Goal: Obtain resource: Download file/media

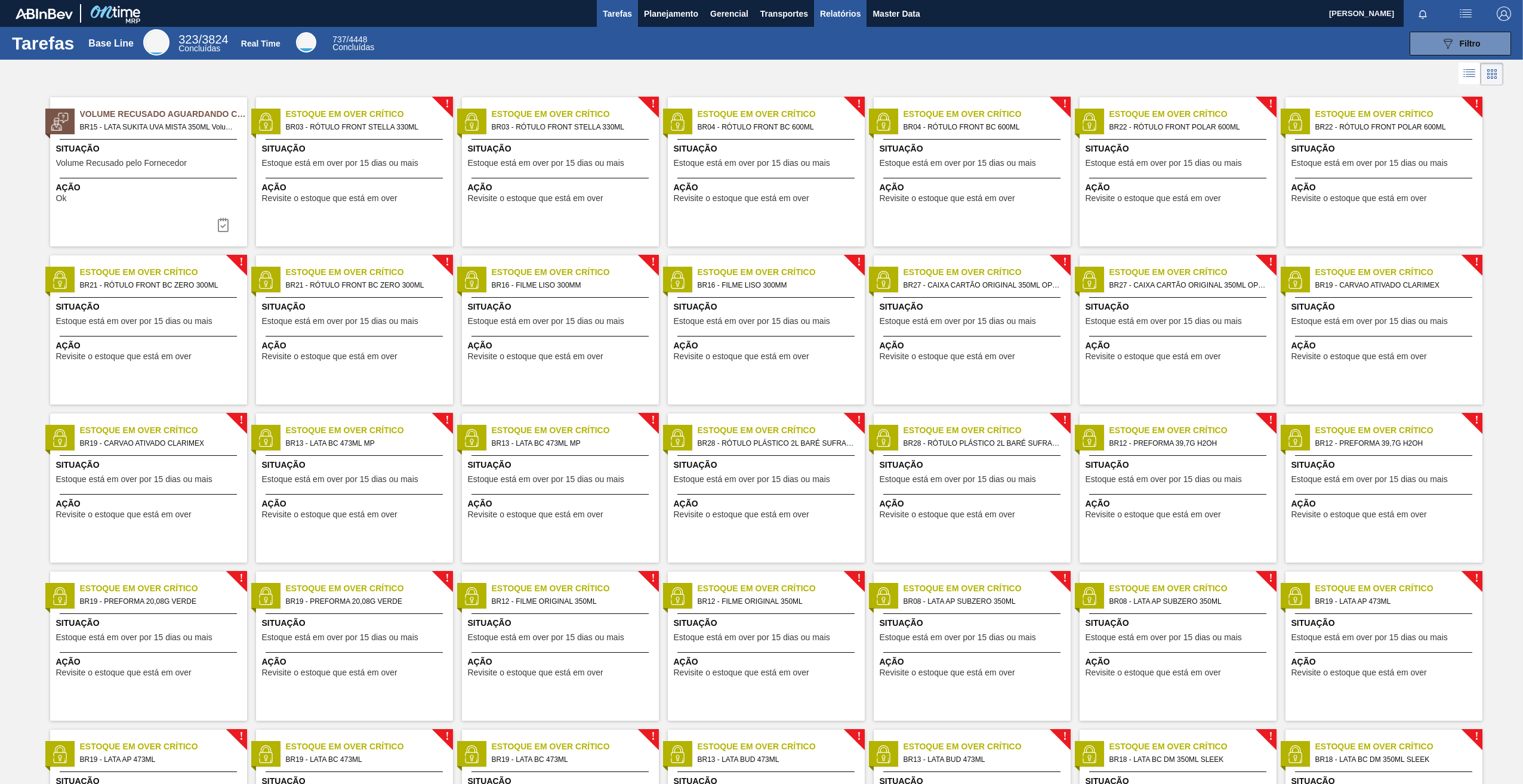
click at [834, 18] on span "Relatórios" at bounding box center [841, 13] width 41 height 14
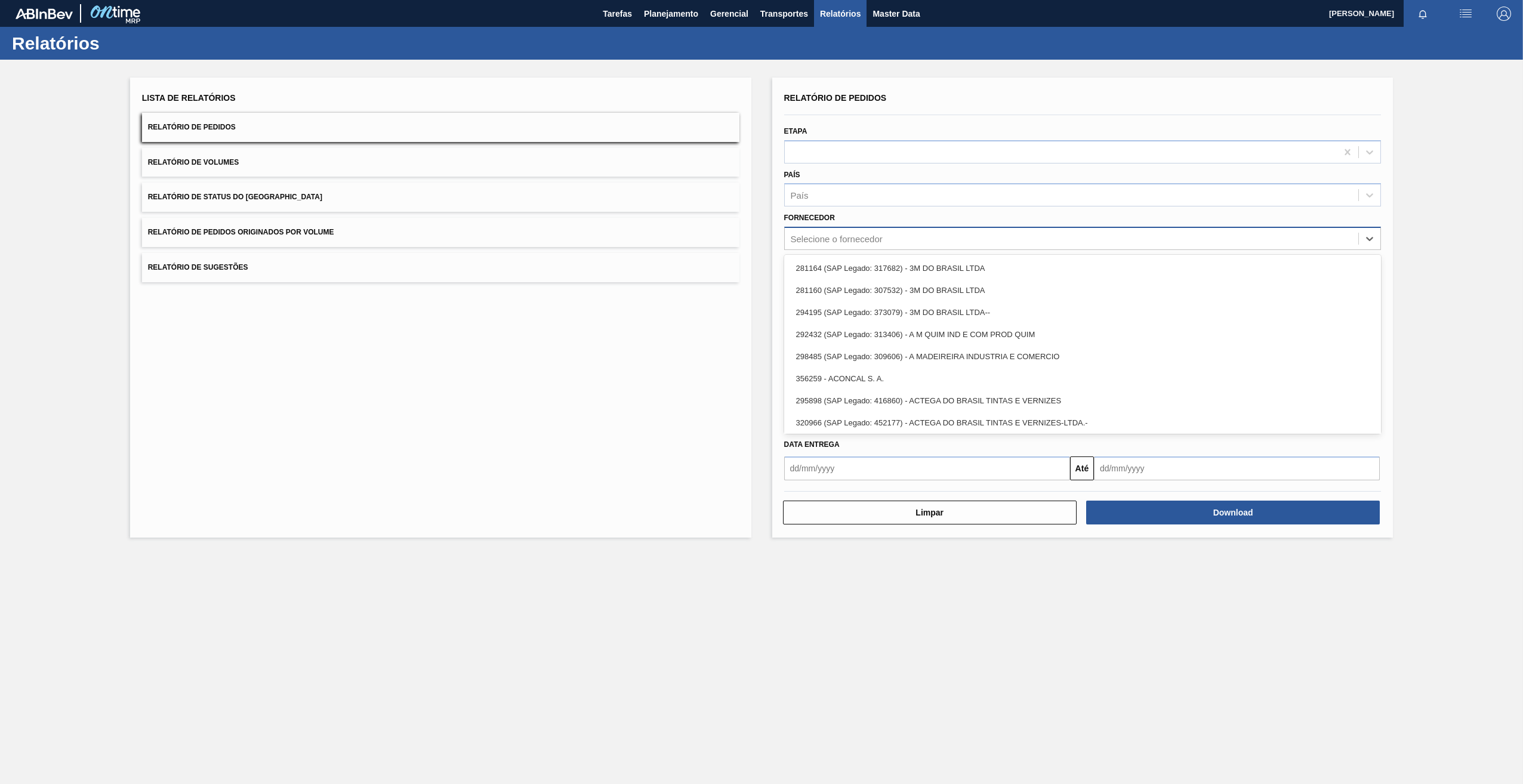
click at [839, 246] on div "Selecione o fornecedor" at bounding box center [1072, 238] width 574 height 17
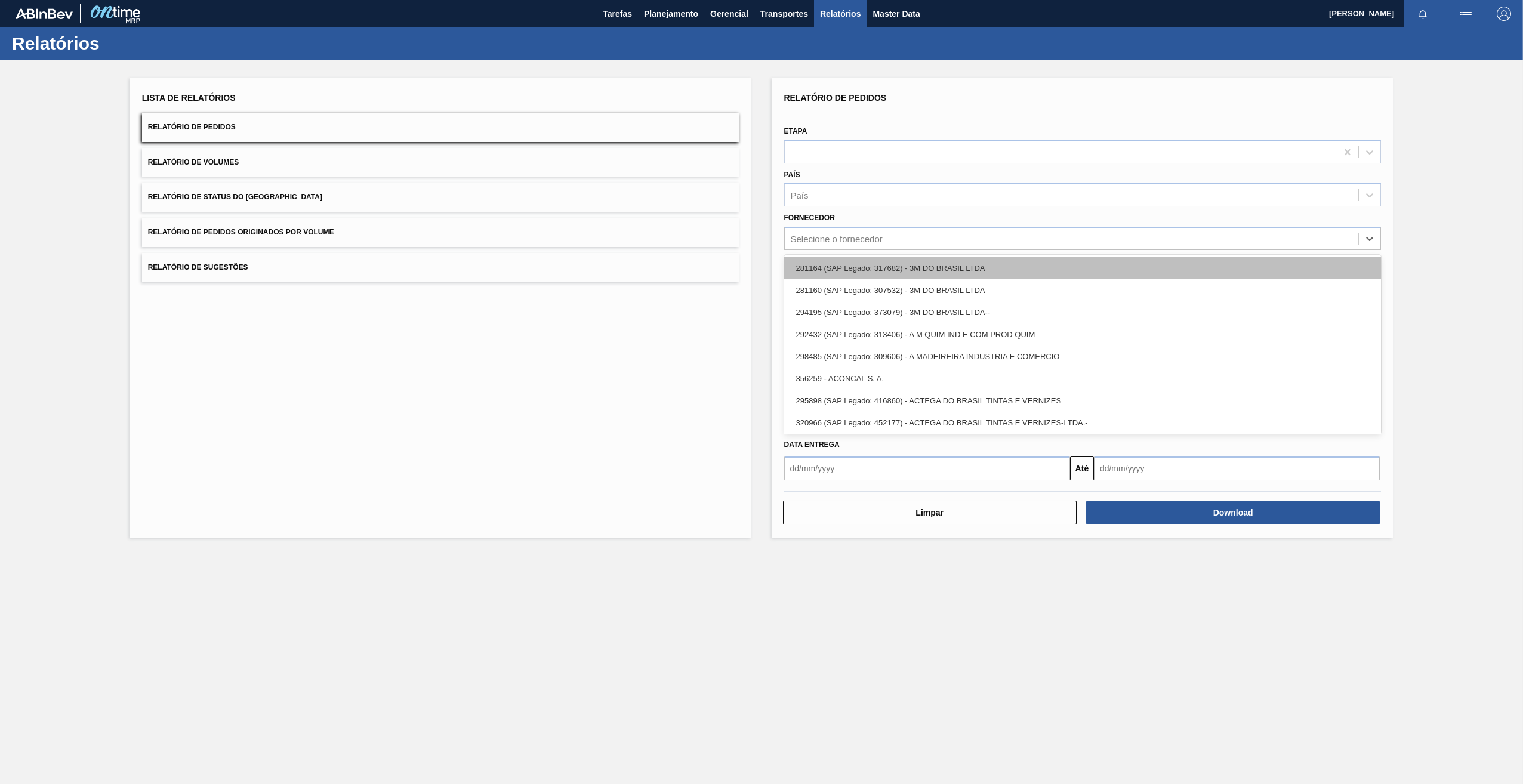
paste input "289877"
type input "289877"
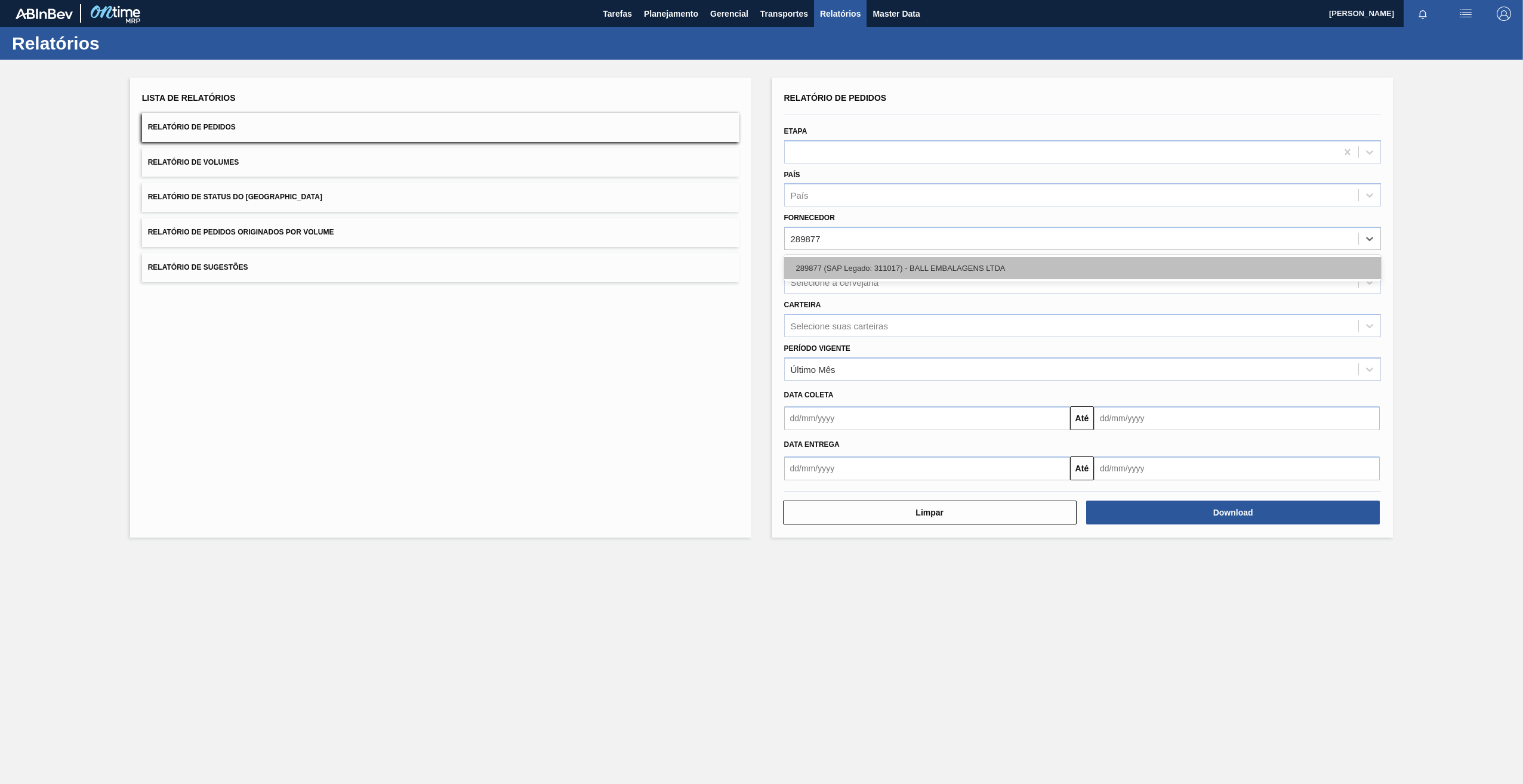
click at [828, 265] on div "289877 (SAP Legado: 311017) - BALL EMBALAGENS LTDA" at bounding box center [1083, 268] width 598 height 22
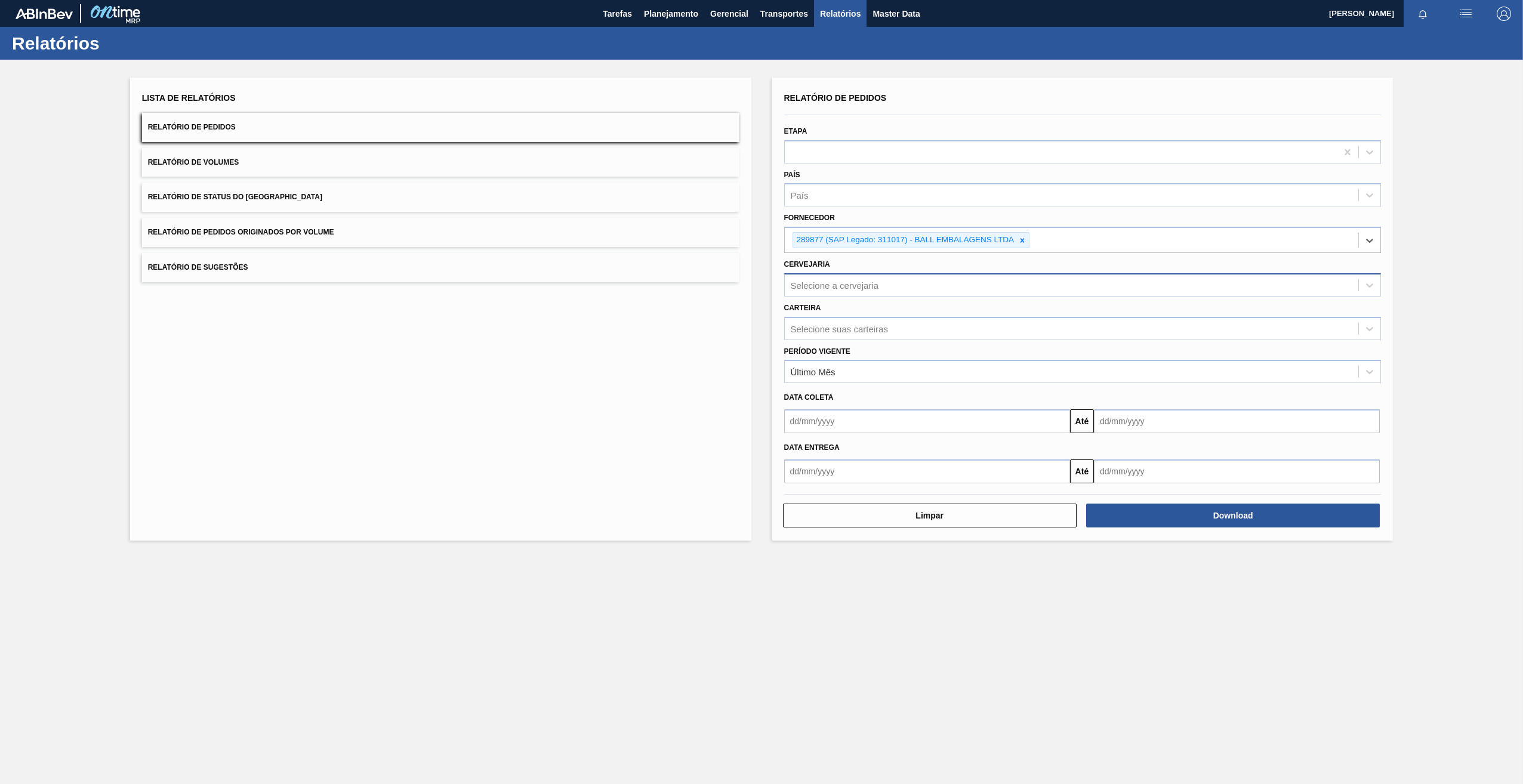
click at [826, 284] on div "Selecione a cervejaria" at bounding box center [835, 285] width 88 height 10
type input "13"
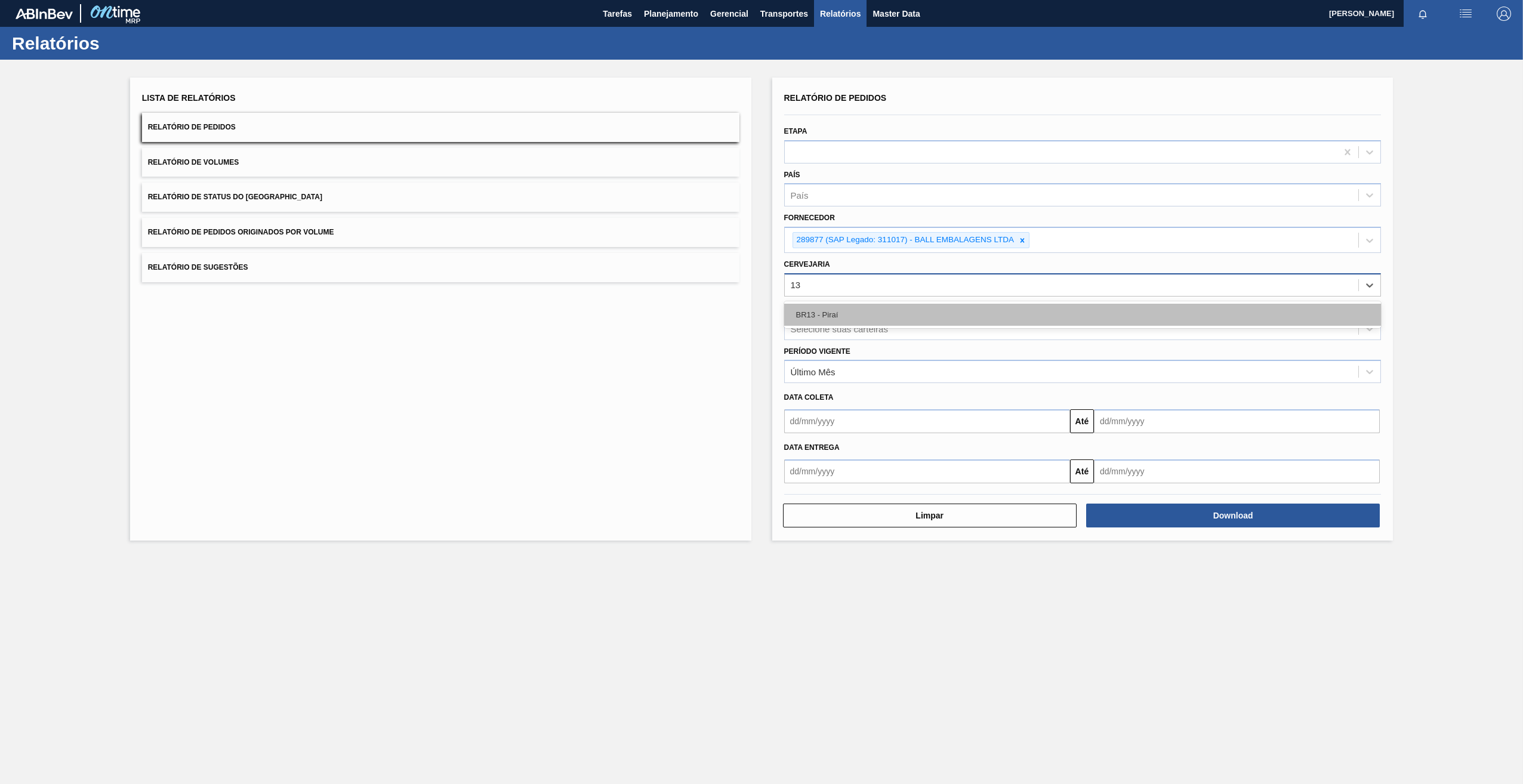
click at [836, 312] on div "BR13 - Piraí" at bounding box center [1083, 314] width 598 height 22
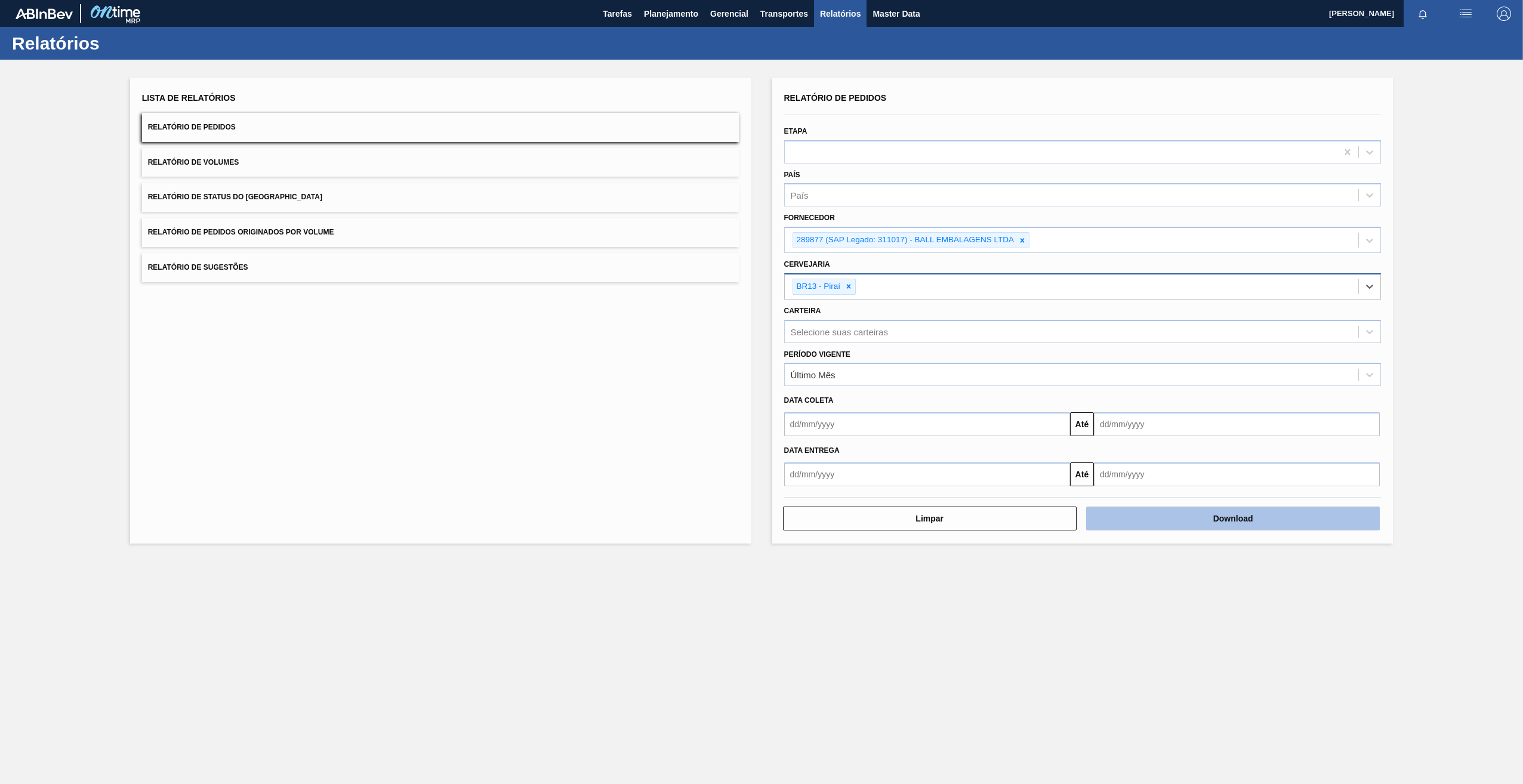
click at [1207, 520] on button "Download" at bounding box center [1233, 518] width 293 height 24
click at [1024, 243] on icon at bounding box center [1022, 240] width 8 height 8
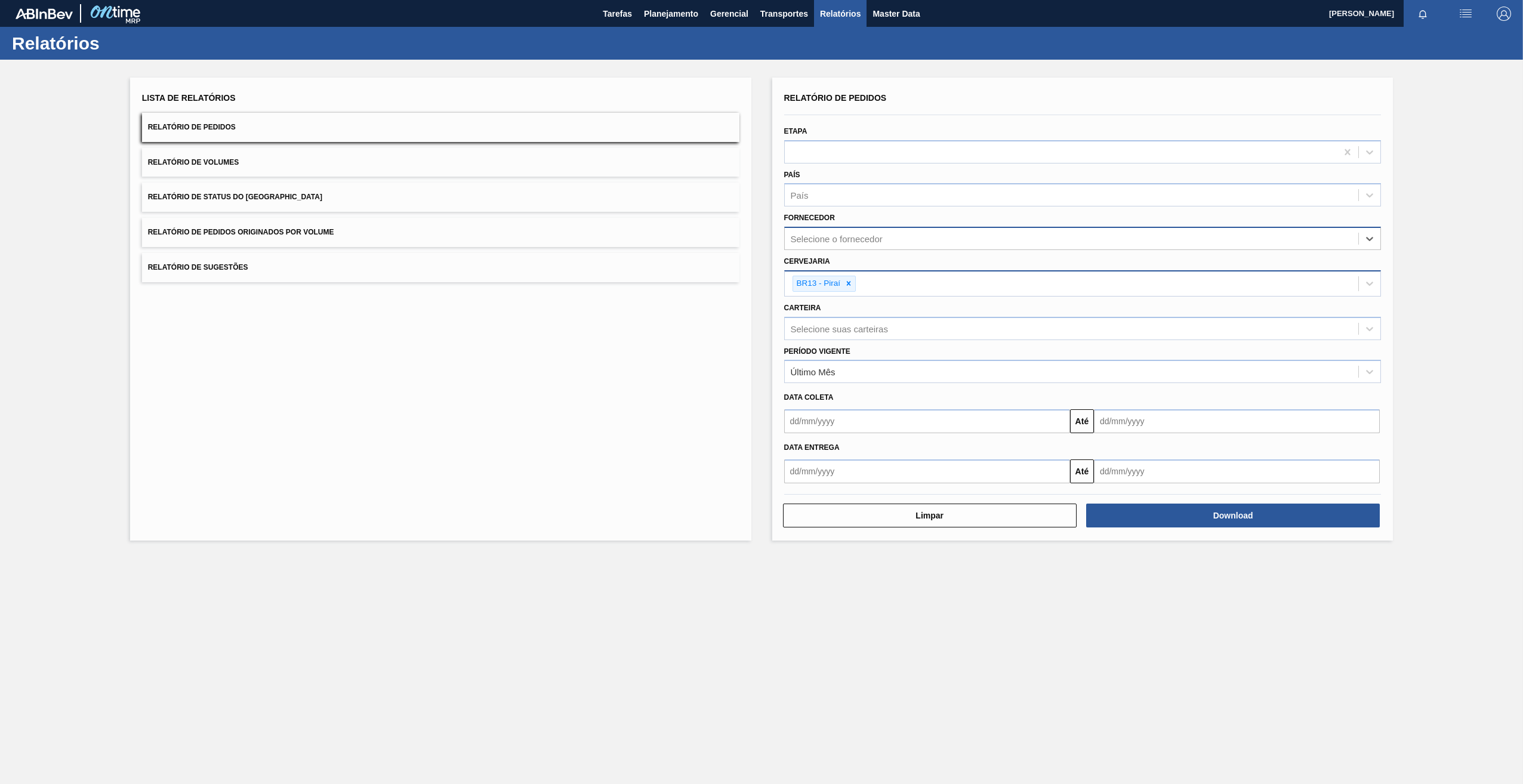
paste input "289877"
type input "289877"
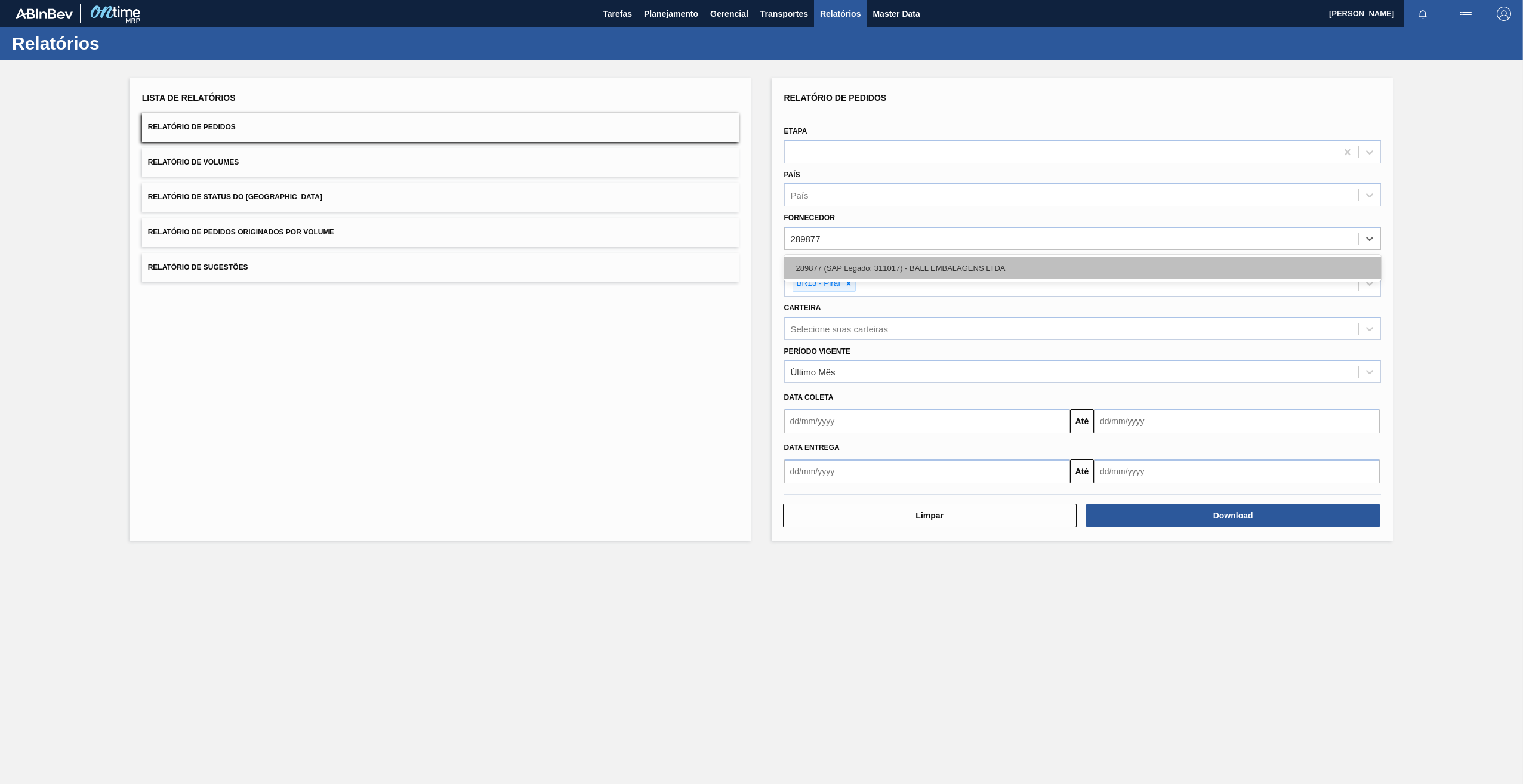
click at [897, 265] on div "289877 (SAP Legado: 311017) - BALL EMBALAGENS LTDA" at bounding box center [1083, 268] width 598 height 22
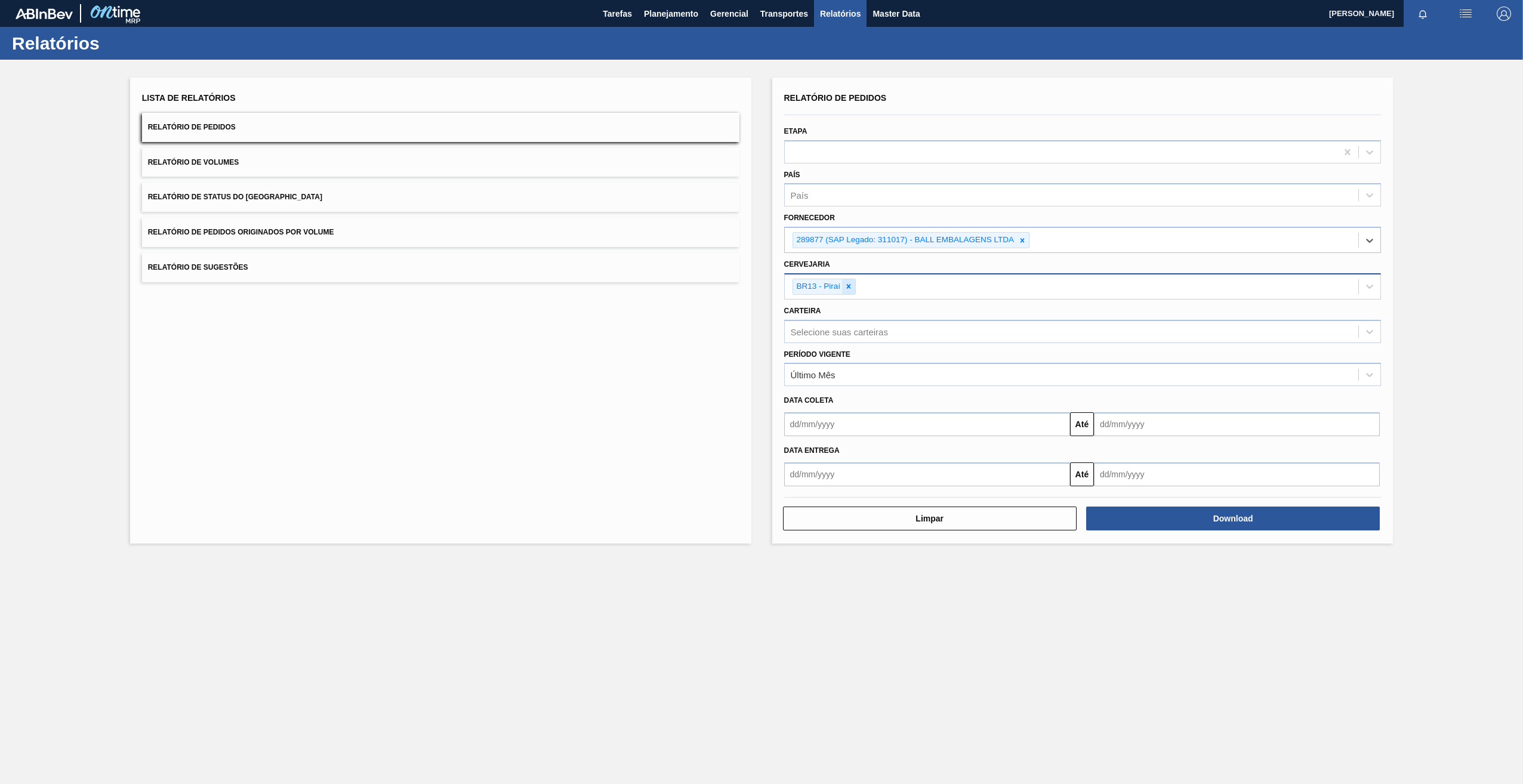
click at [846, 286] on icon at bounding box center [848, 286] width 8 height 8
type input "21"
click at [828, 302] on div "Carteira Selecione suas carteiras" at bounding box center [1083, 320] width 598 height 41
click at [827, 282] on div "Selecione a cervejaria" at bounding box center [835, 285] width 88 height 10
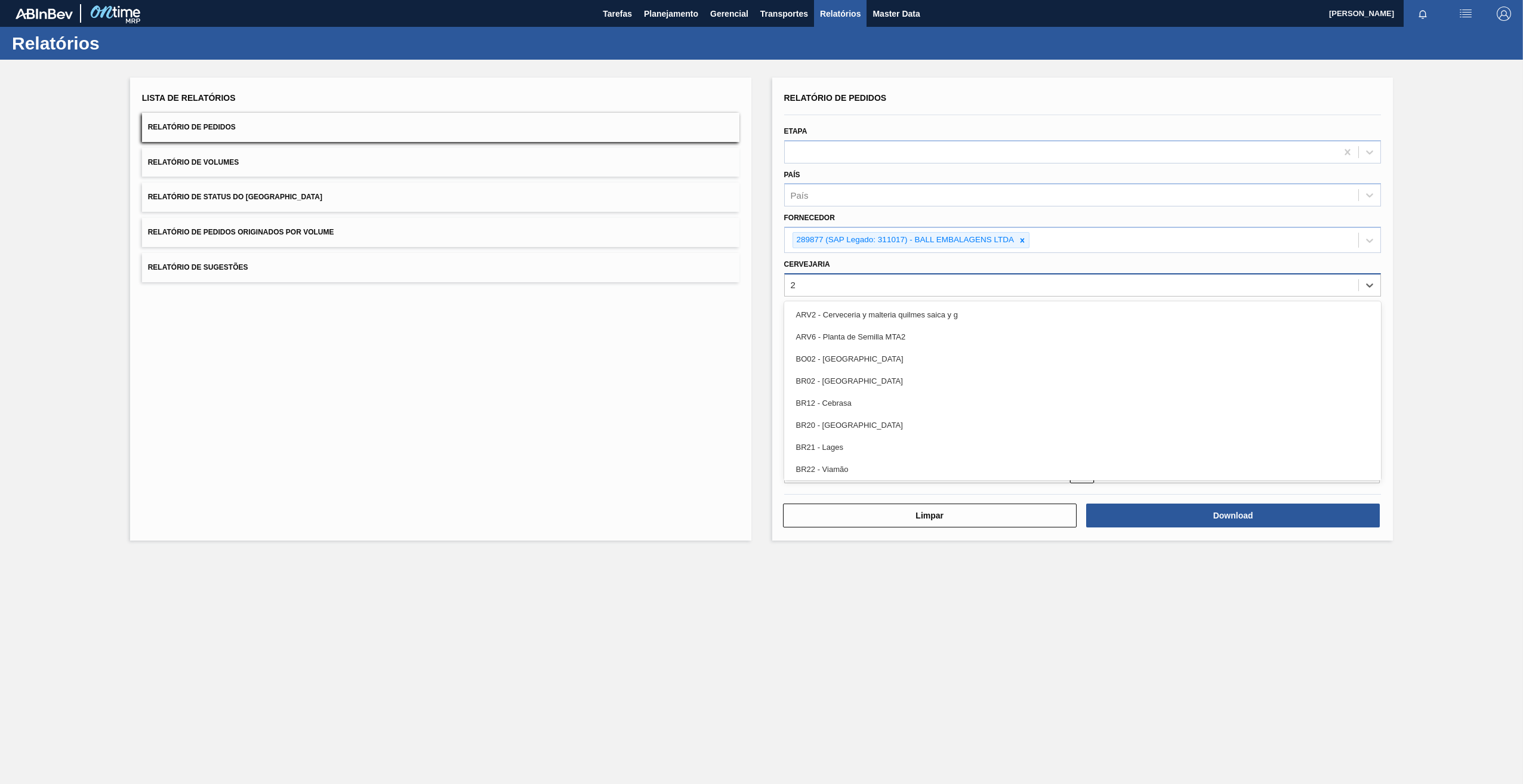
type input "21"
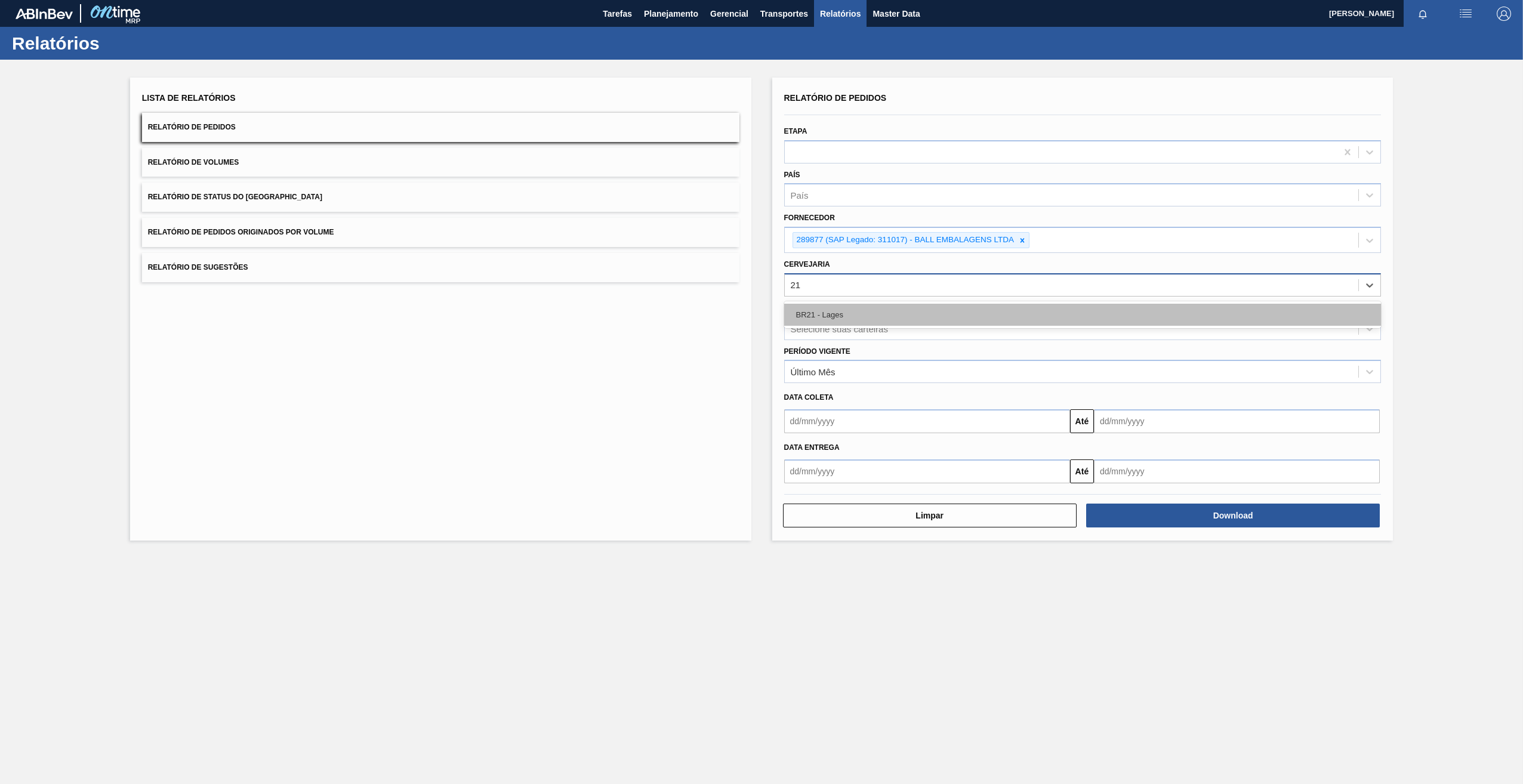
click at [891, 316] on div "BR21 - Lages" at bounding box center [1083, 314] width 598 height 22
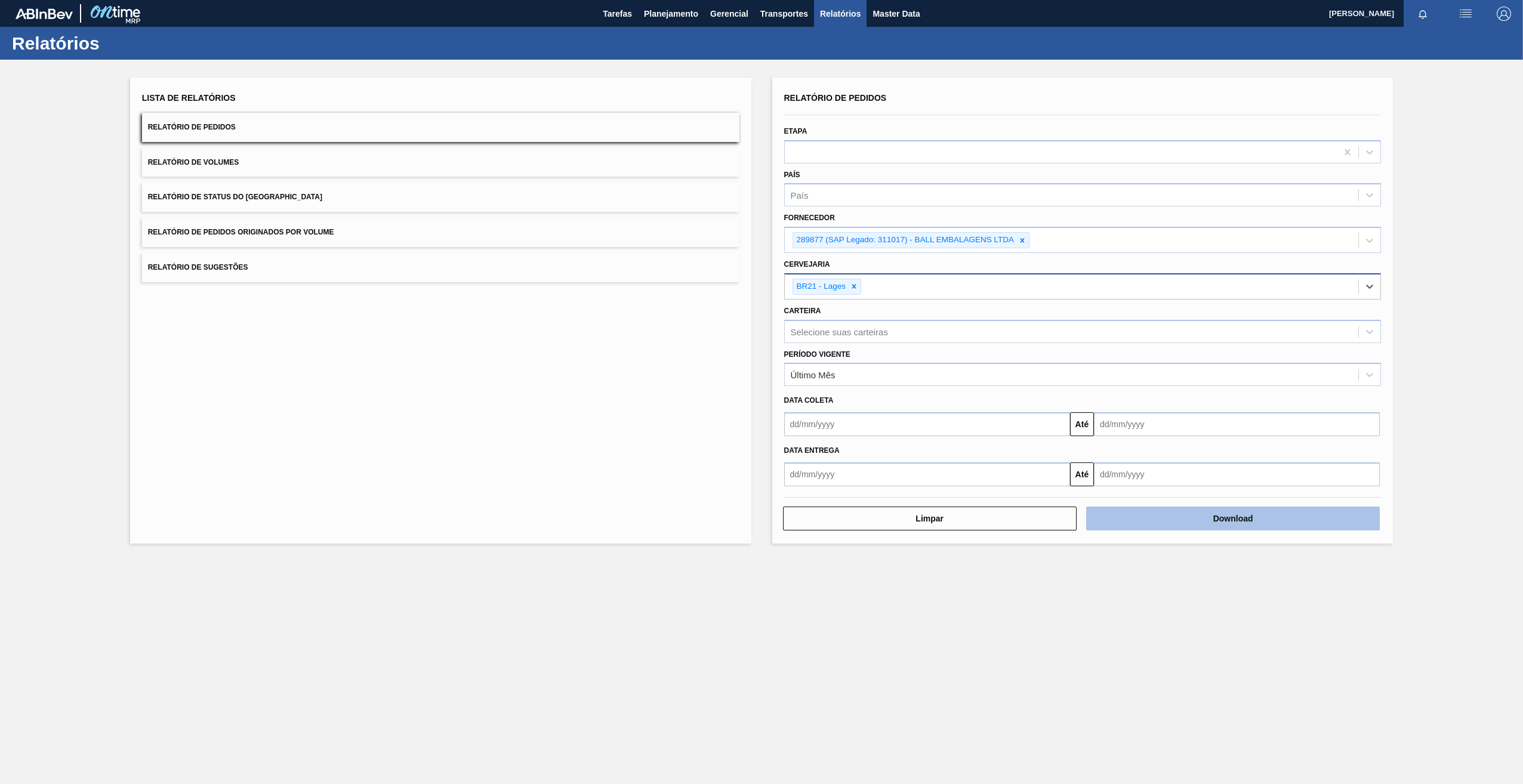
click at [1213, 520] on button "Download" at bounding box center [1233, 518] width 293 height 24
click at [1020, 241] on icon at bounding box center [1022, 240] width 8 height 8
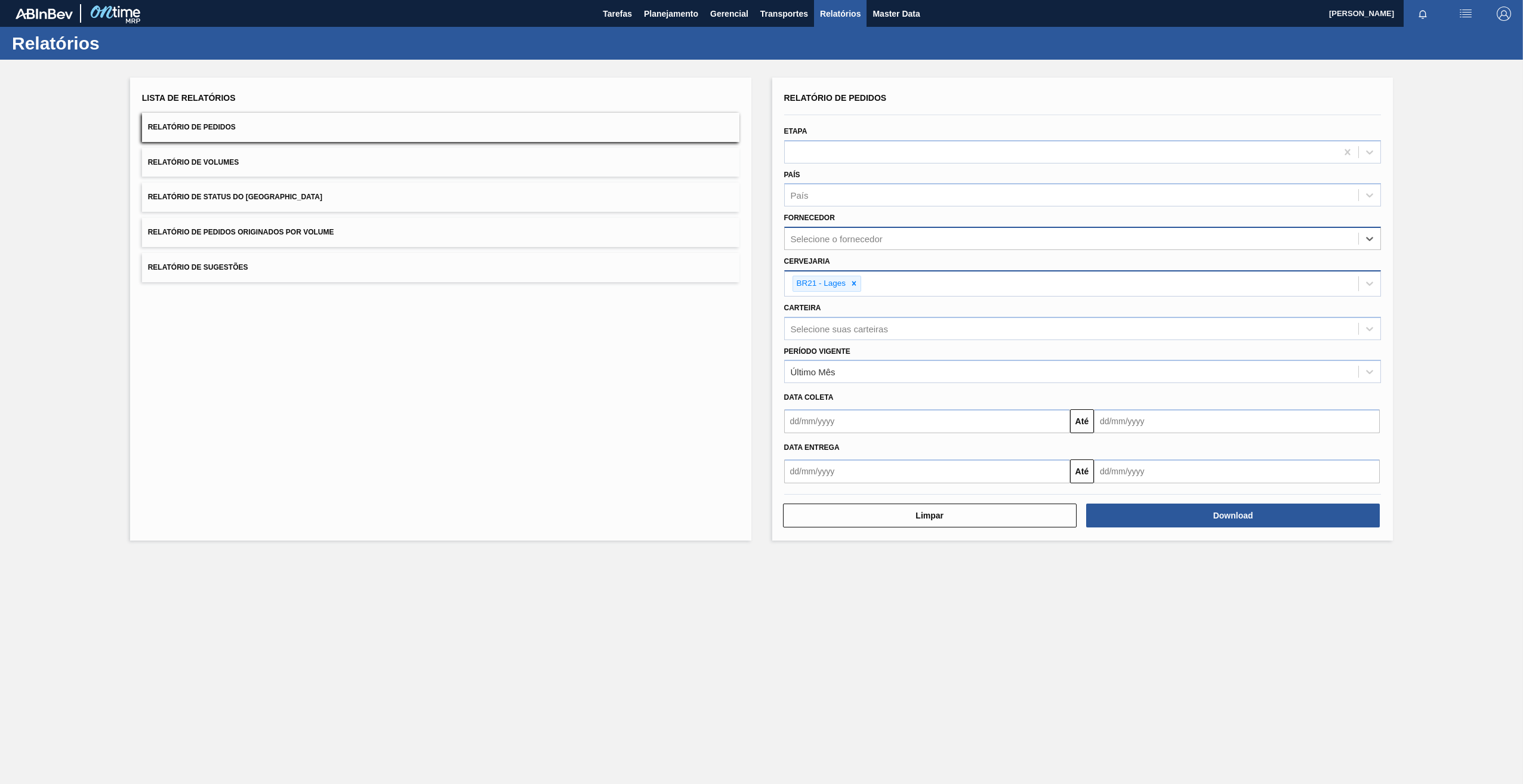
paste input "280304"
type input "280304"
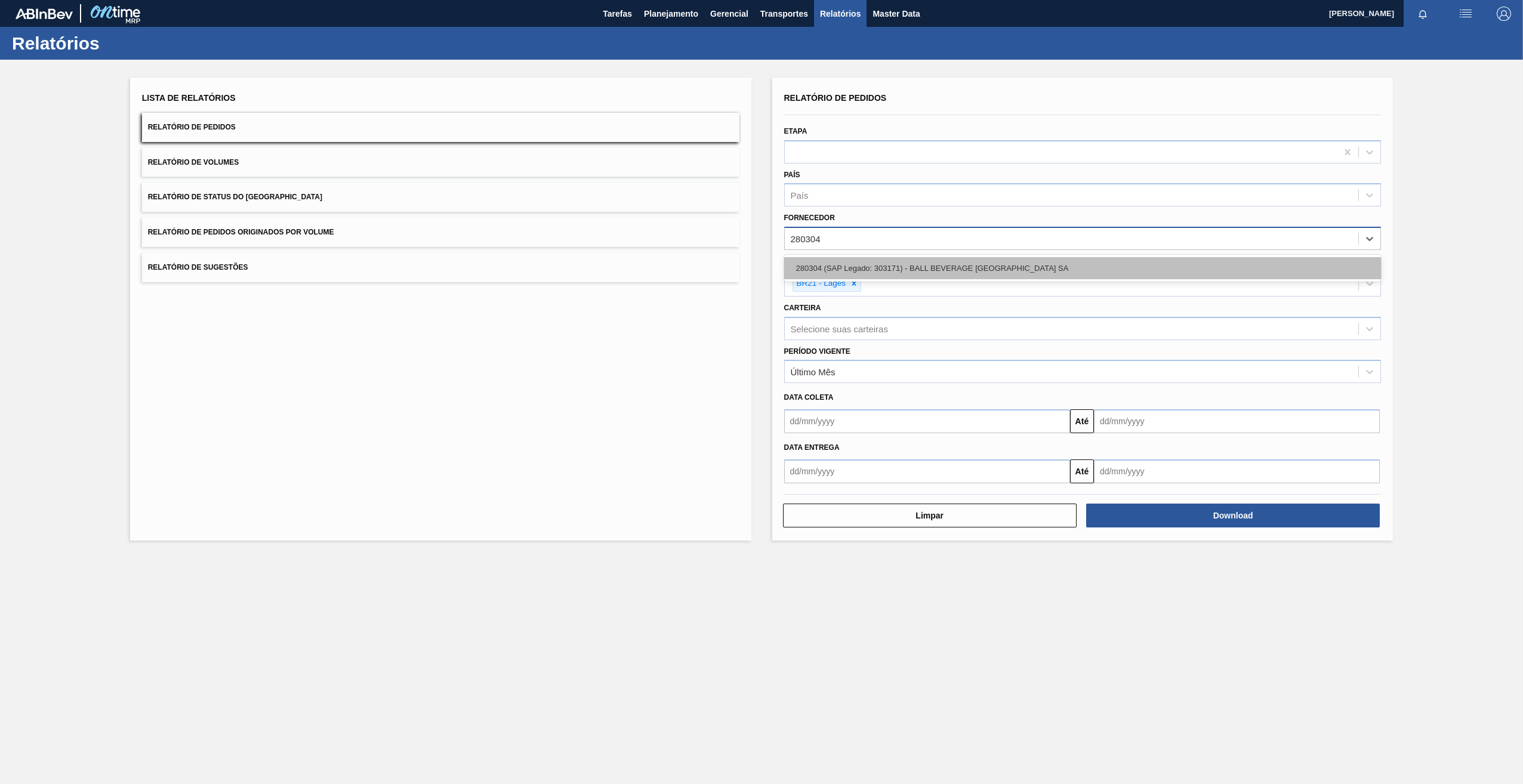
click at [857, 274] on div "280304 (SAP Legado: 303171) - BALL BEVERAGE [GEOGRAPHIC_DATA] SA" at bounding box center [1083, 268] width 598 height 22
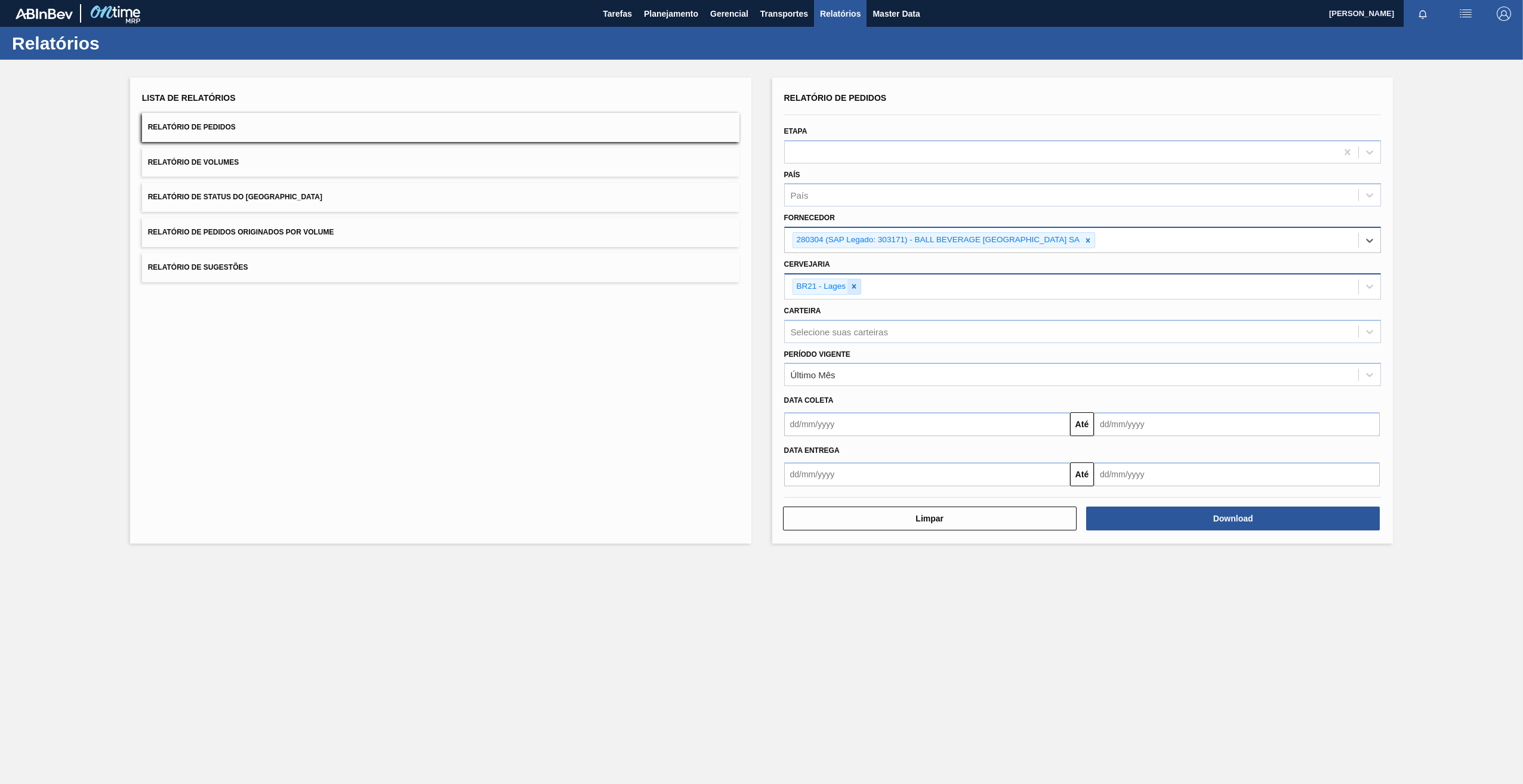
click at [858, 288] on icon at bounding box center [854, 286] width 8 height 8
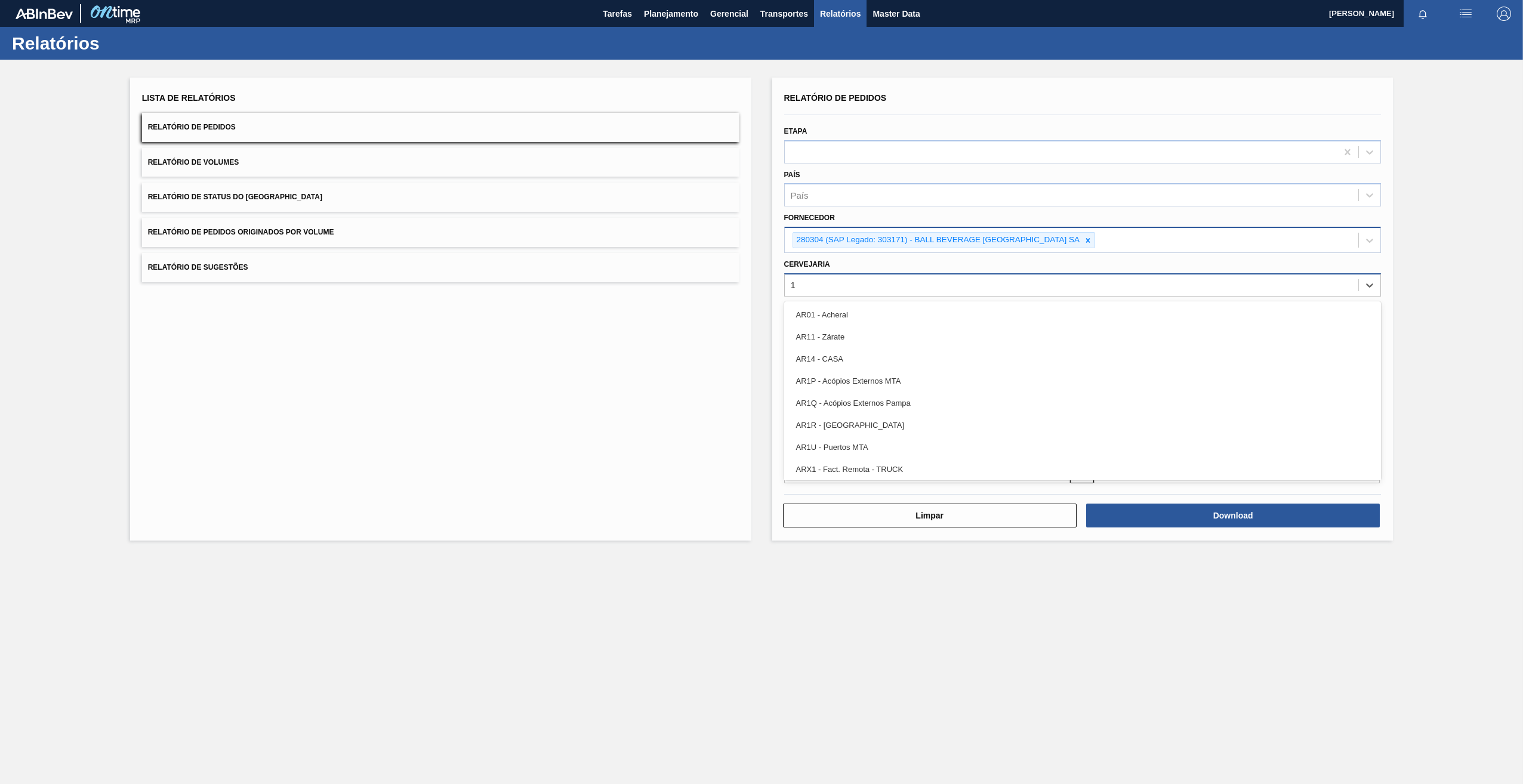
type input "12"
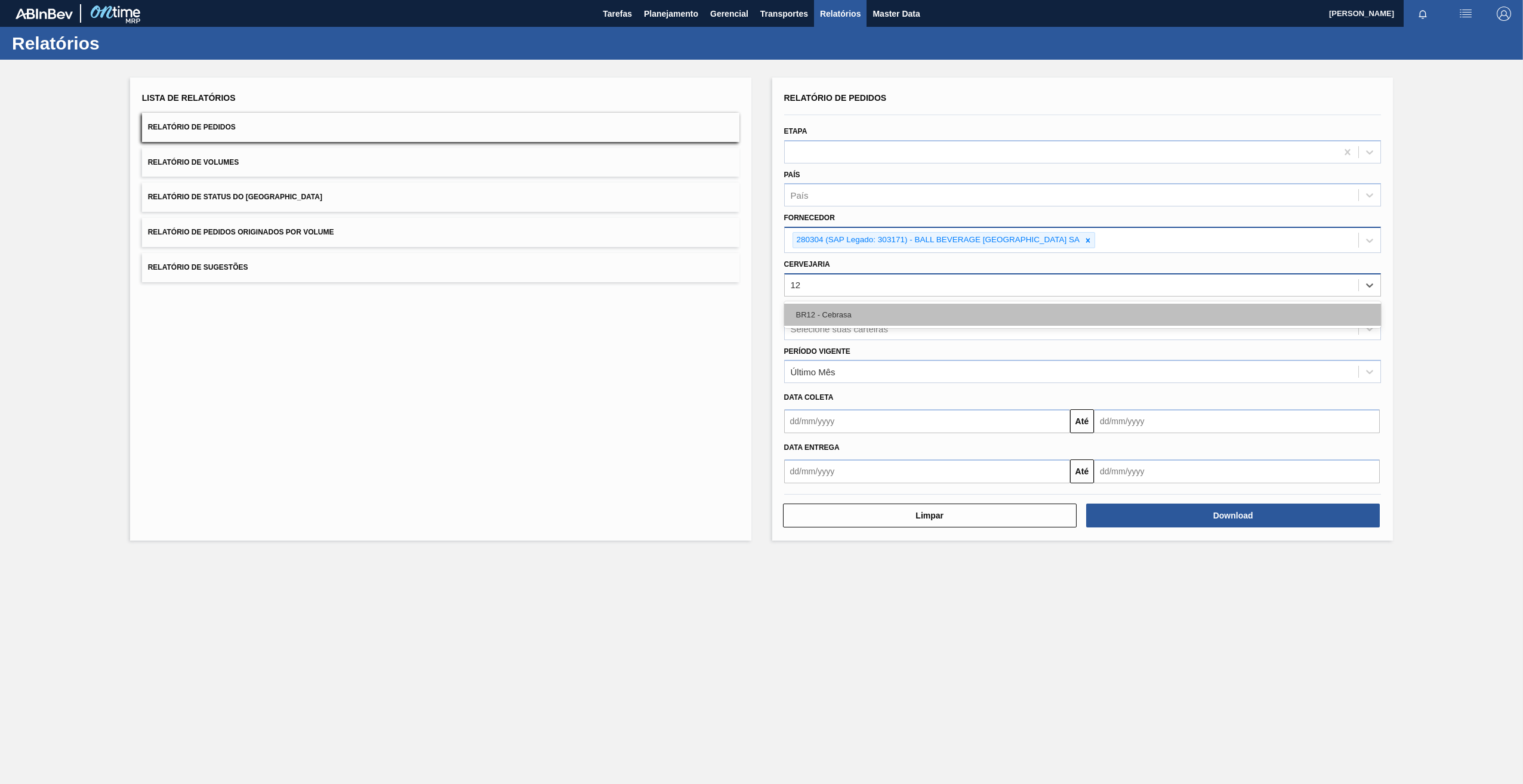
click at [814, 310] on div "BR12 - Cebrasa" at bounding box center [1083, 314] width 598 height 22
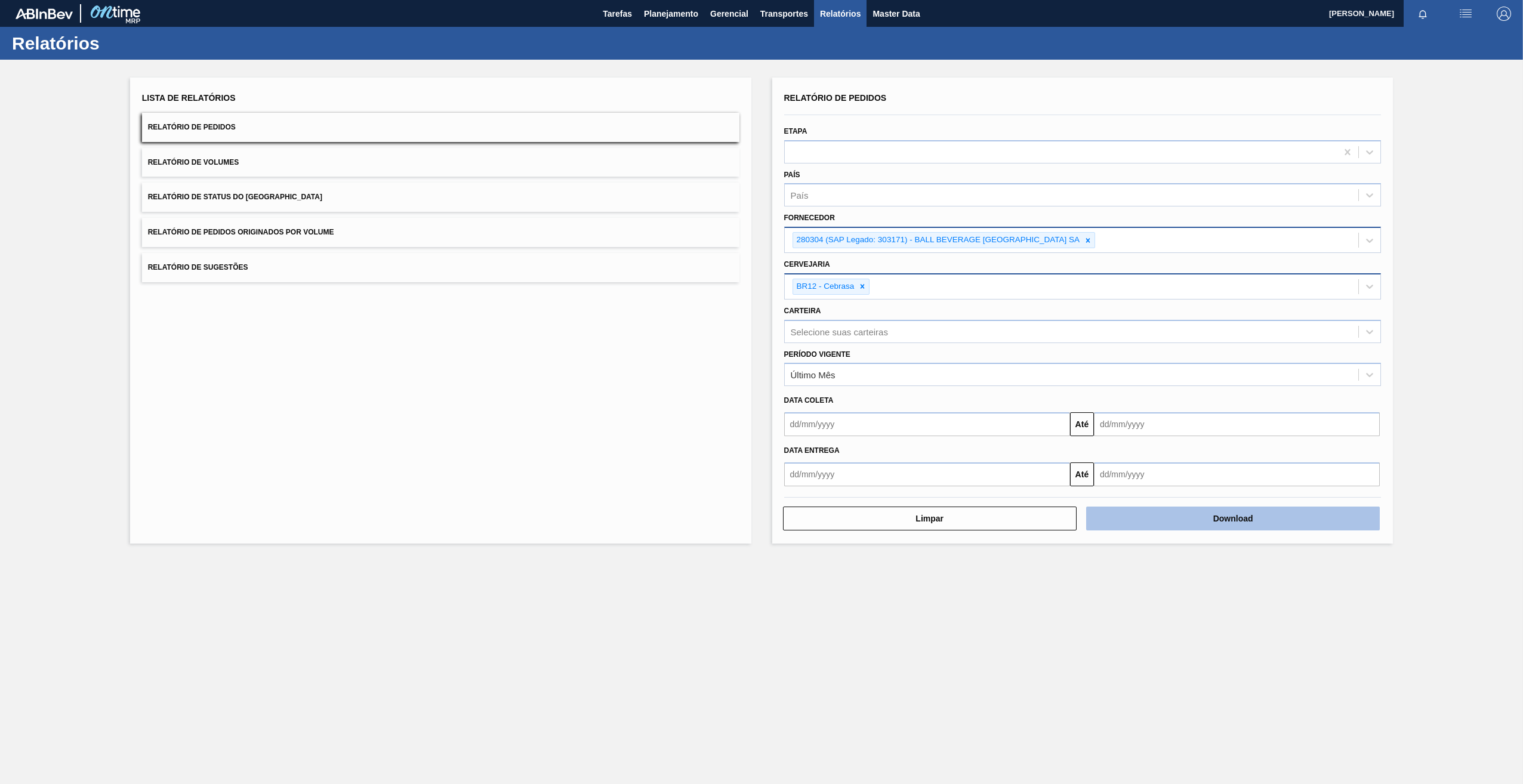
click at [1230, 512] on button "Download" at bounding box center [1233, 518] width 293 height 24
click at [1091, 241] on icon at bounding box center [1088, 240] width 4 height 4
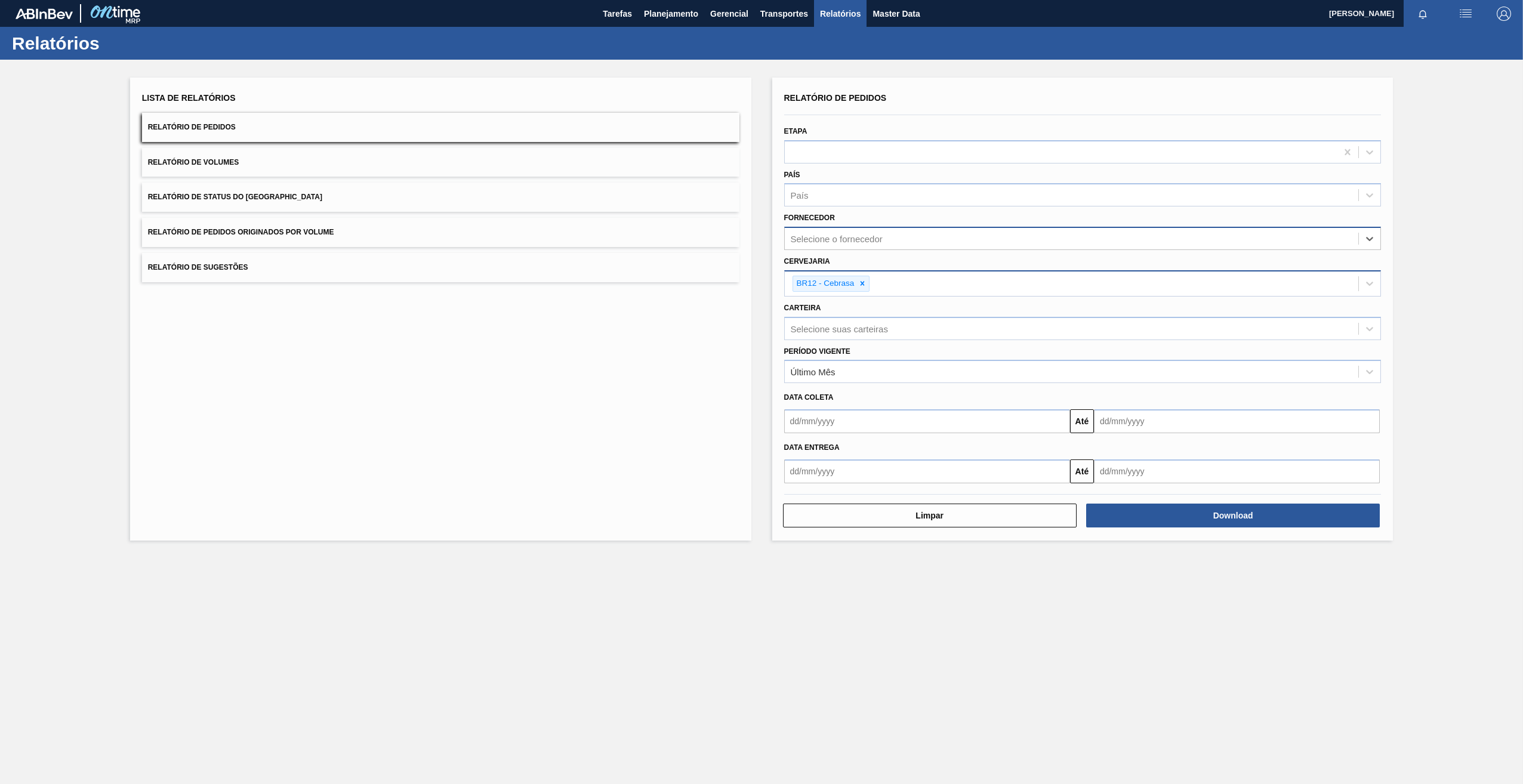
paste input "289877"
type input "289877"
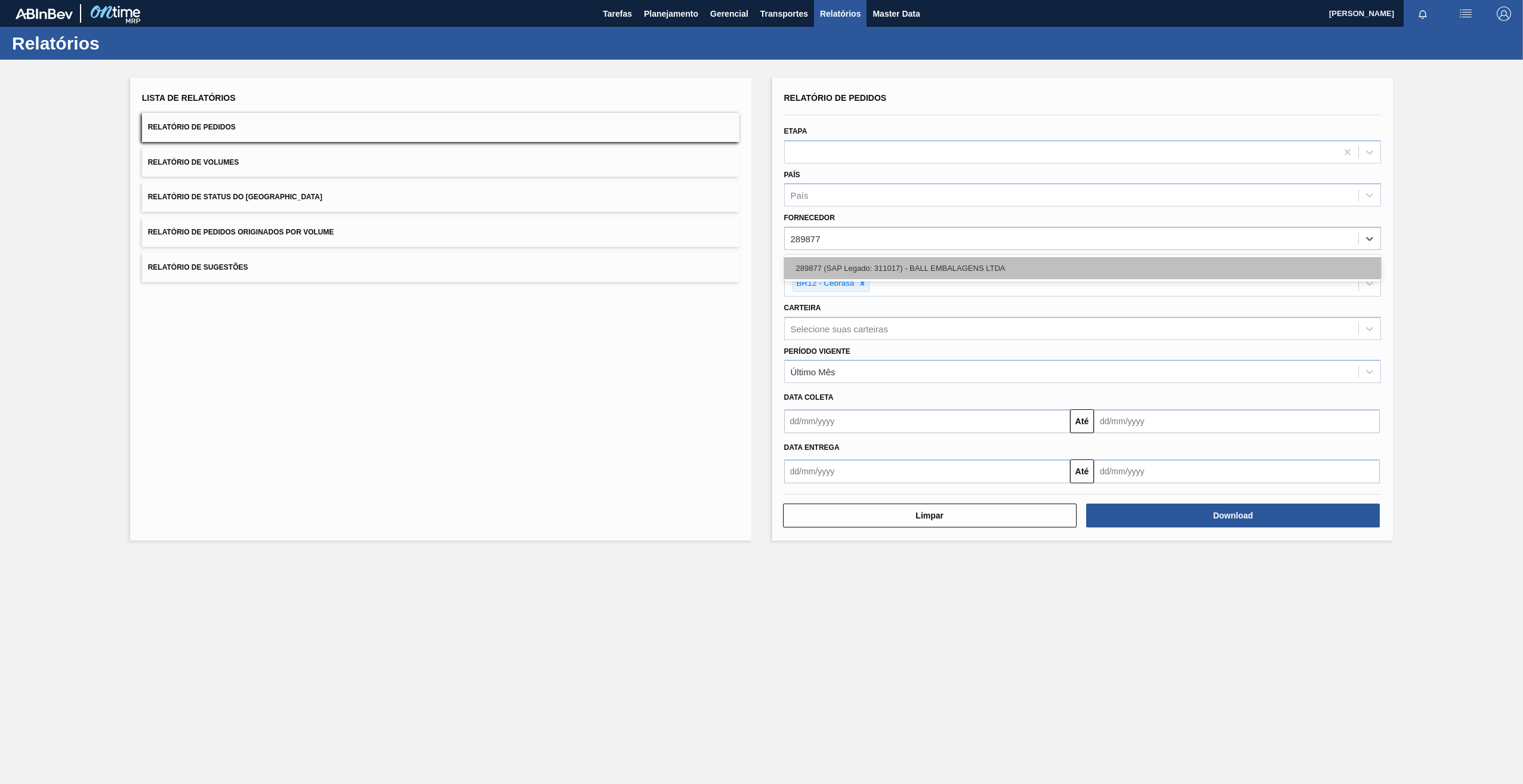
click at [862, 268] on div "289877 (SAP Legado: 311017) - BALL EMBALAGENS LTDA" at bounding box center [1083, 268] width 598 height 22
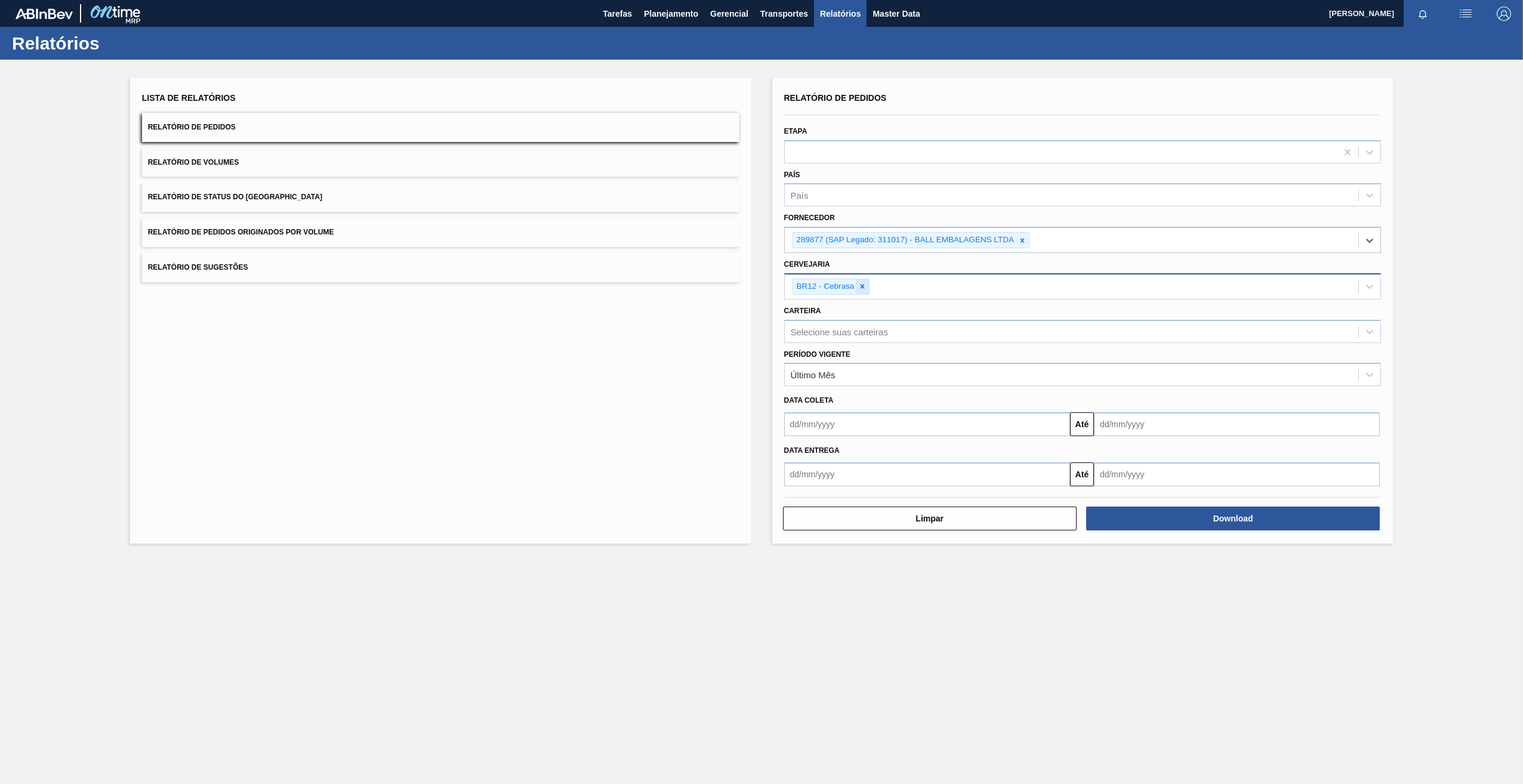
click at [864, 290] on icon at bounding box center [862, 286] width 8 height 8
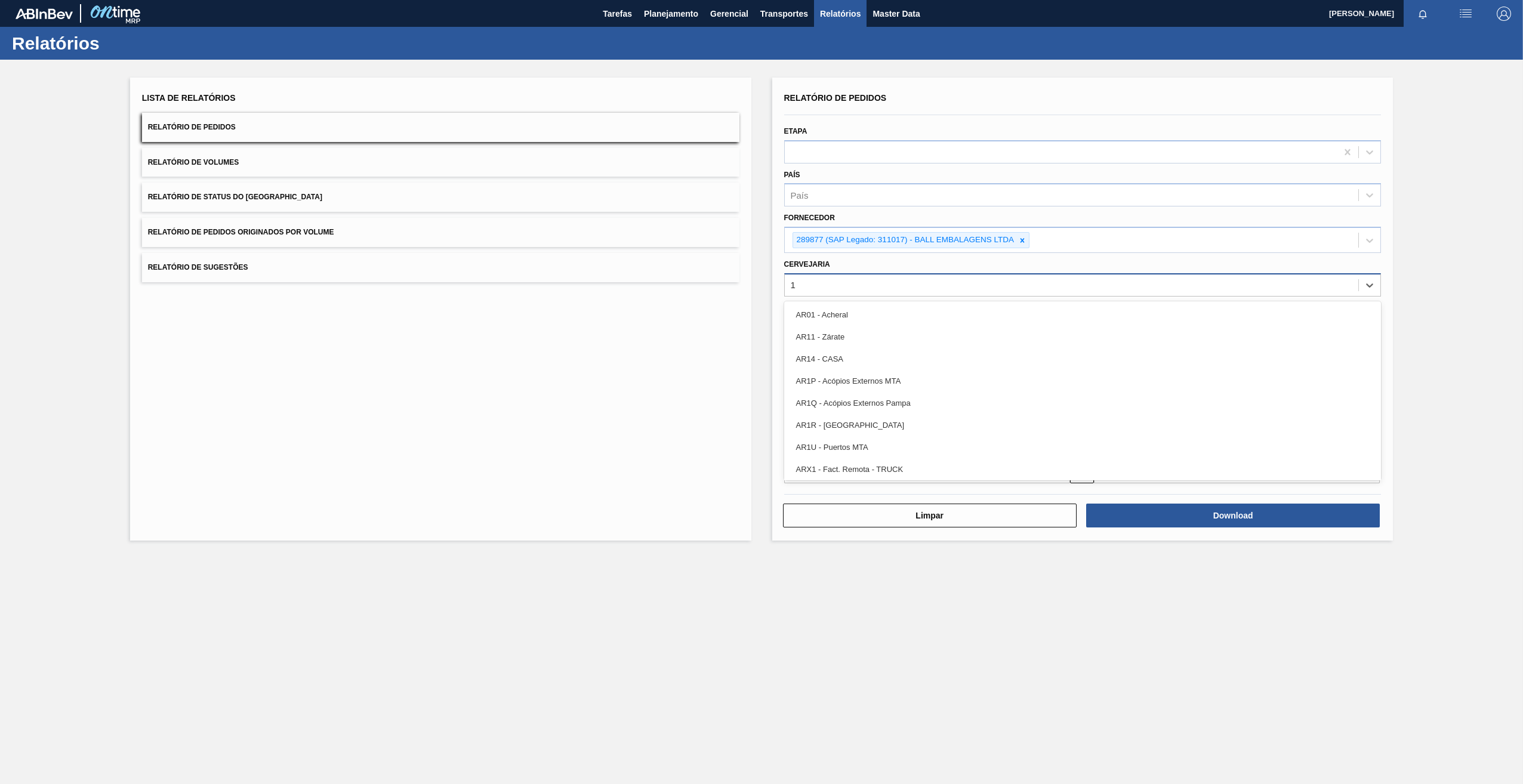
type input "13"
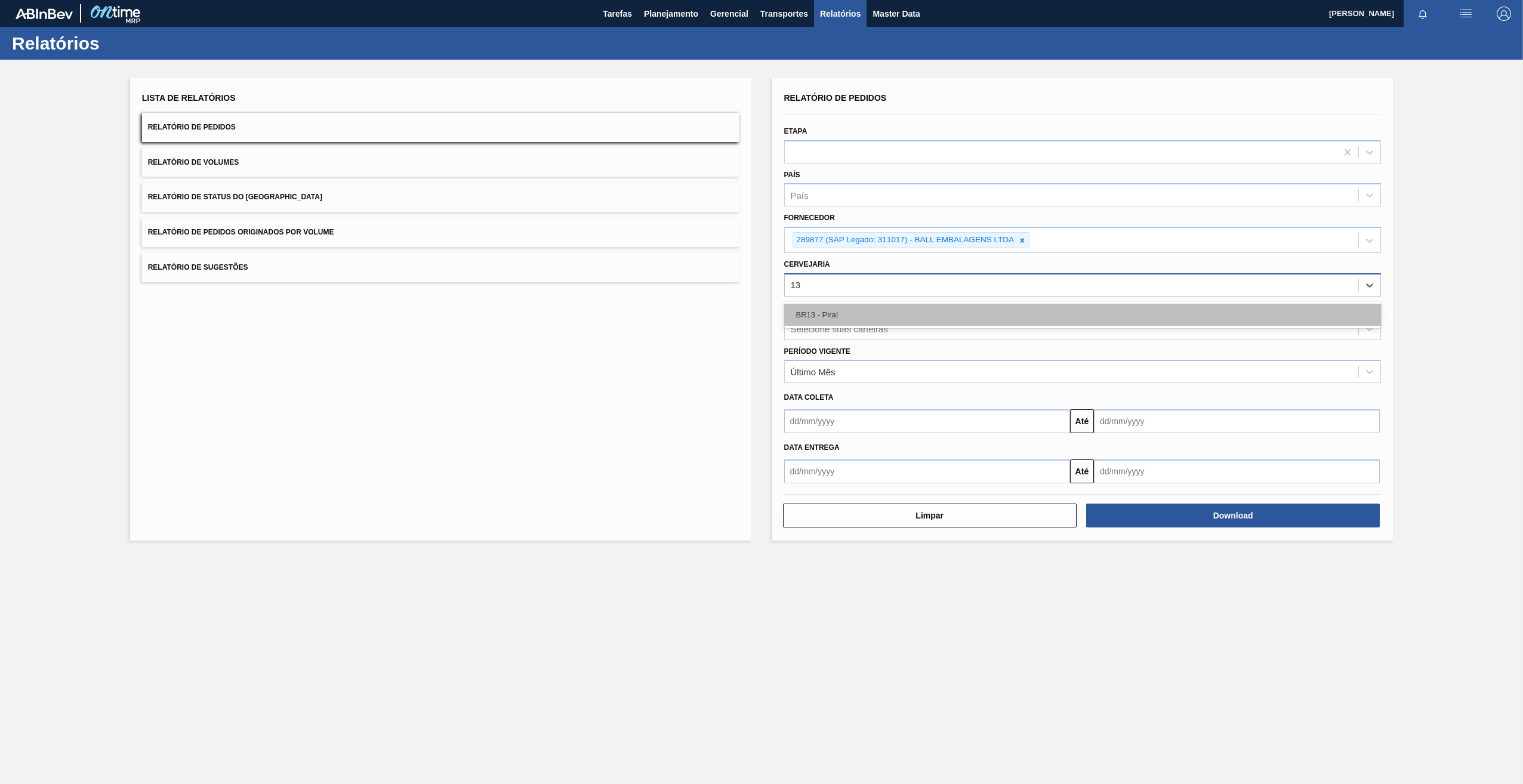
click at [841, 324] on div "BR13 - Piraí" at bounding box center [1083, 314] width 598 height 22
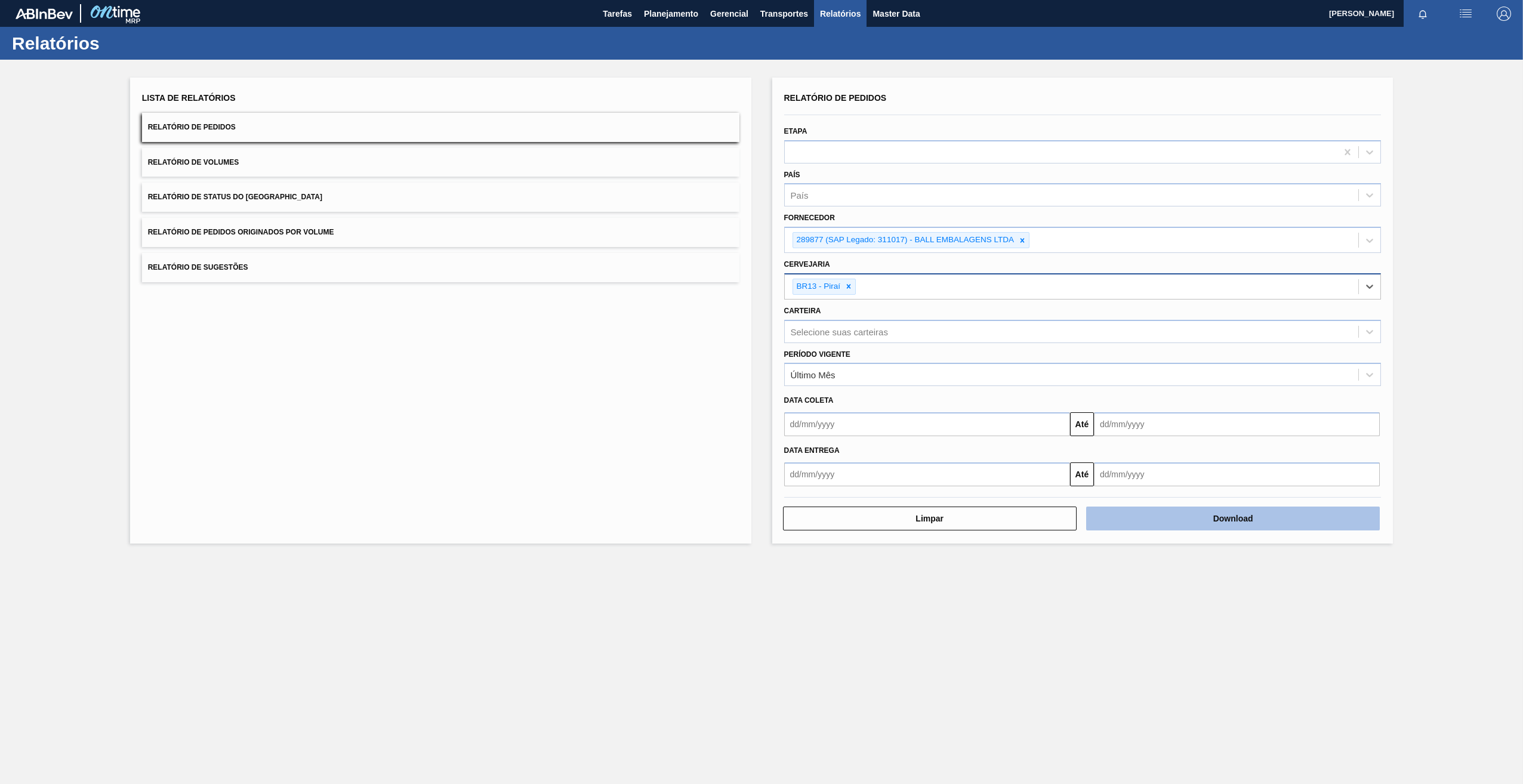
click at [1153, 519] on button "Download" at bounding box center [1233, 518] width 293 height 24
click at [1022, 243] on icon at bounding box center [1022, 240] width 8 height 8
paste input "307331"
type input "307331"
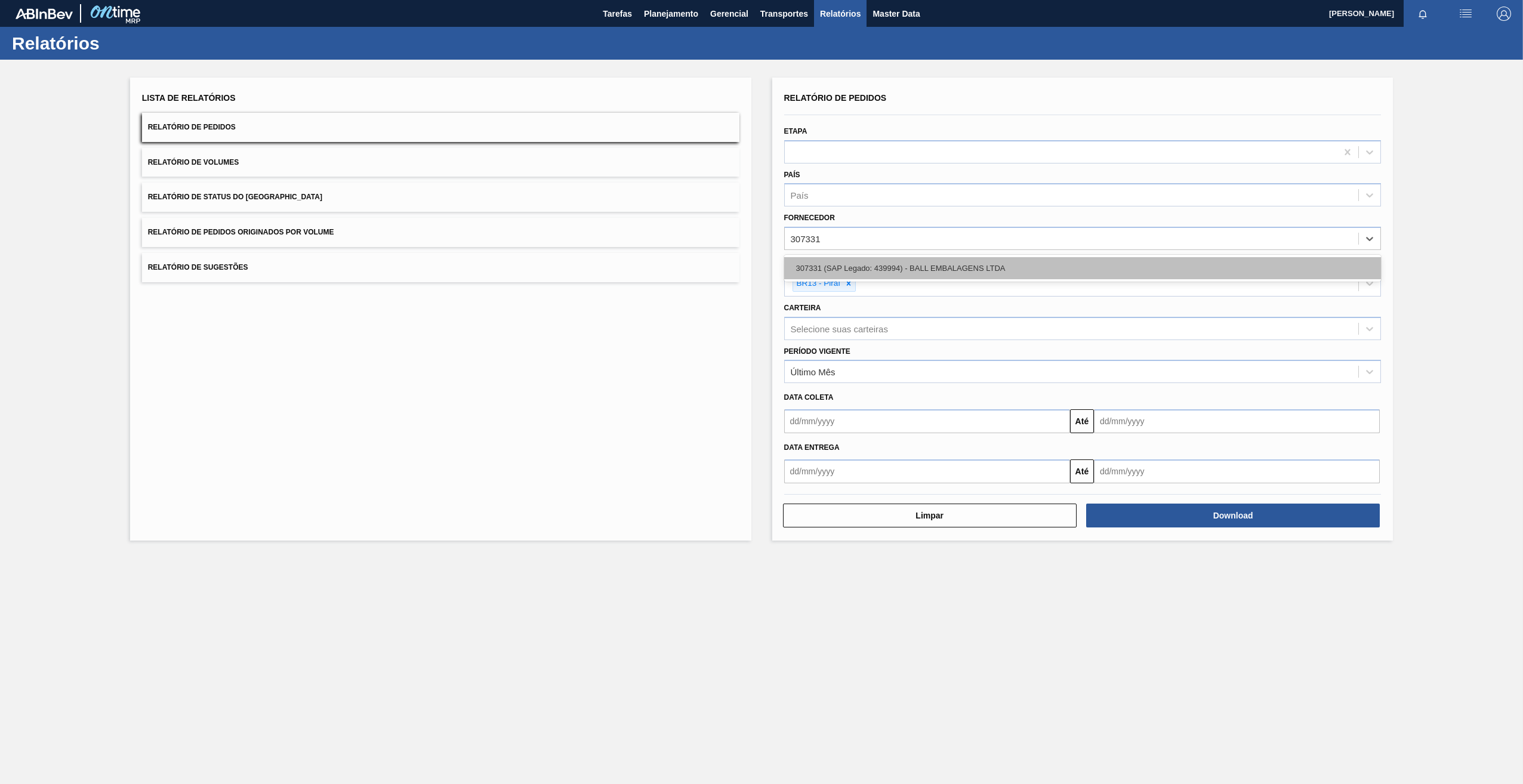
click at [864, 265] on div "307331 (SAP Legado: 439994) - BALL EMBALAGENS LTDA" at bounding box center [1083, 268] width 598 height 22
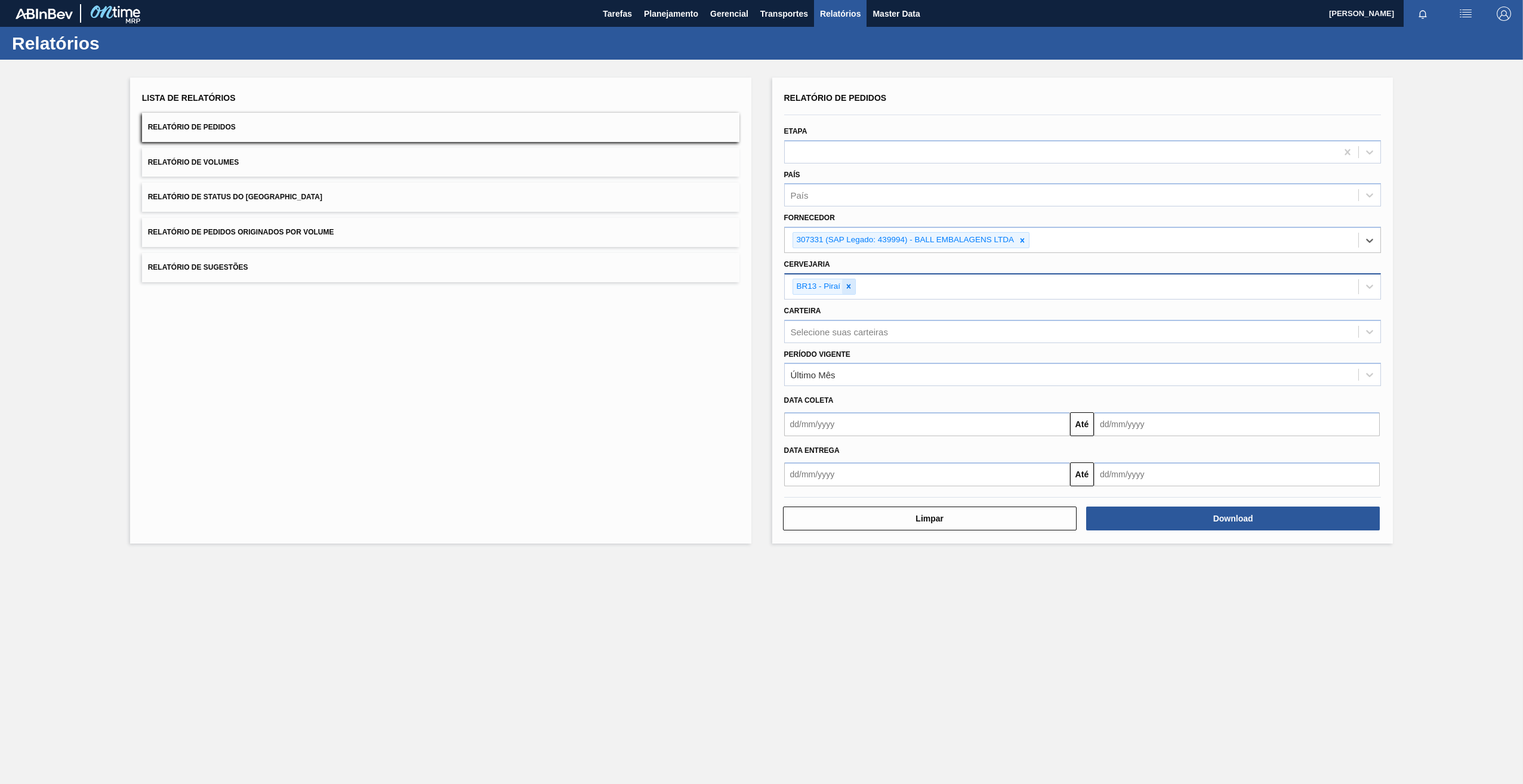
click at [849, 284] on icon at bounding box center [848, 286] width 8 height 8
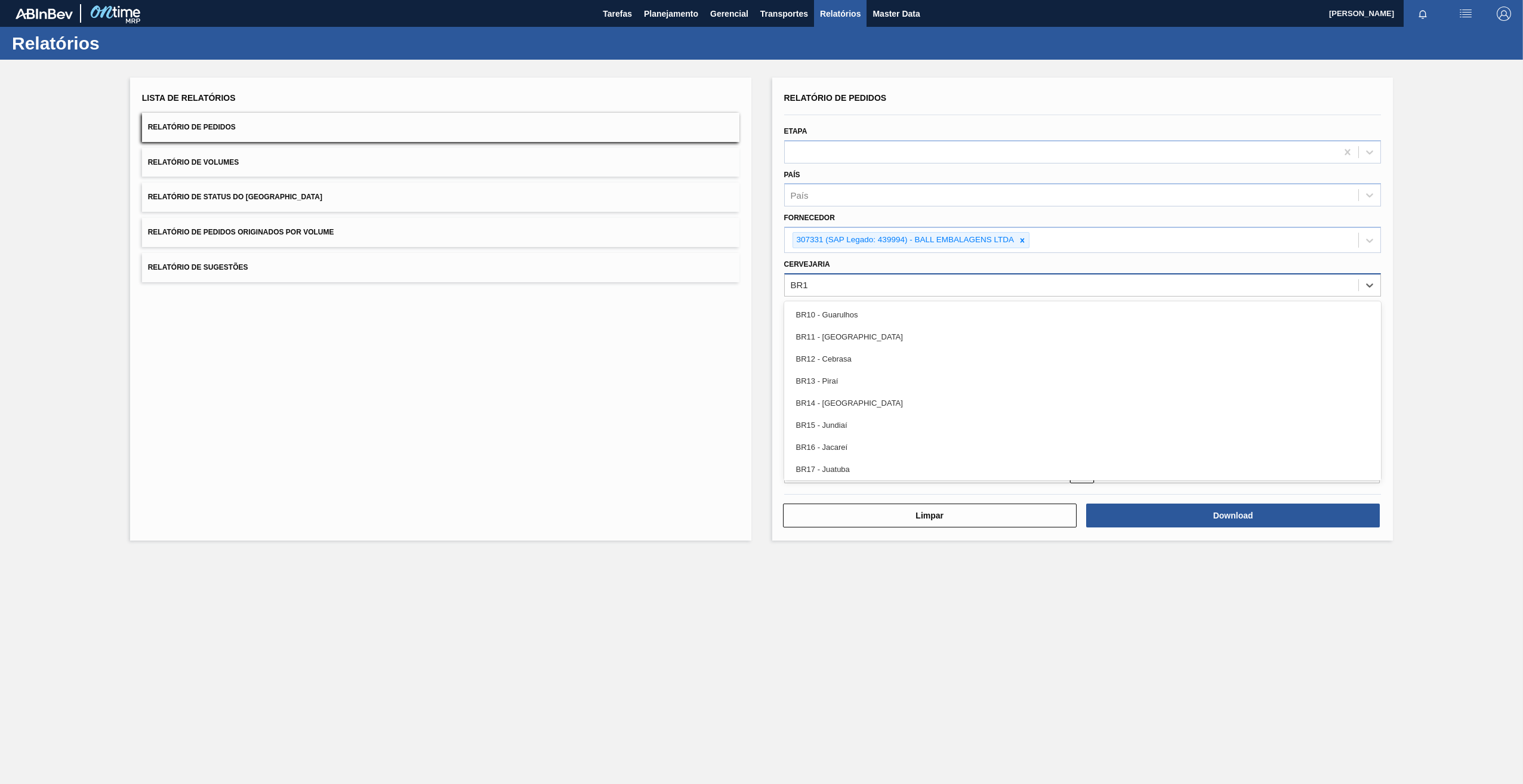
type input "BR13"
click at [851, 312] on div "BR13 - Piraí" at bounding box center [1083, 314] width 598 height 22
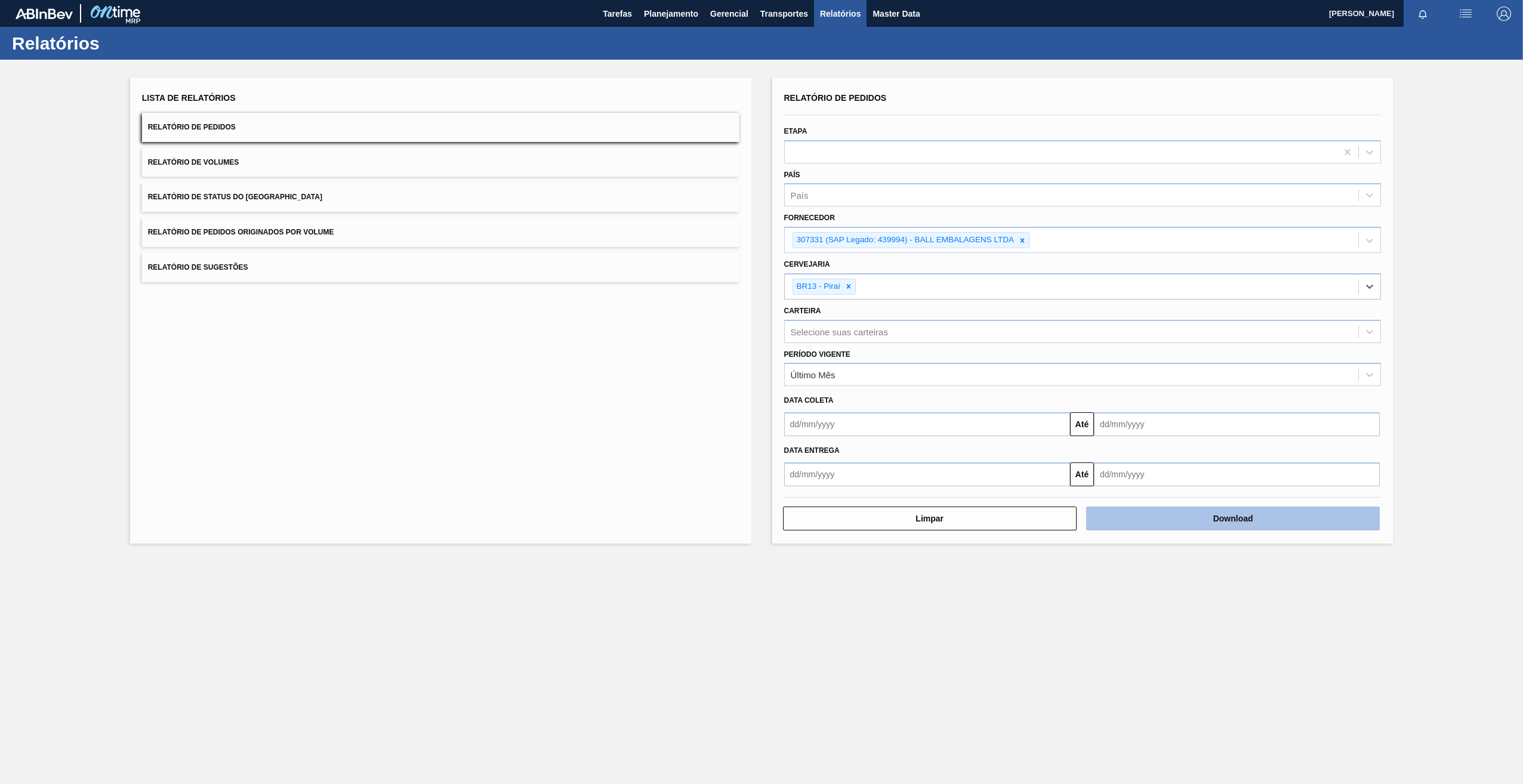
click at [1207, 518] on button "Download" at bounding box center [1233, 518] width 293 height 24
